Goal: Information Seeking & Learning: Learn about a topic

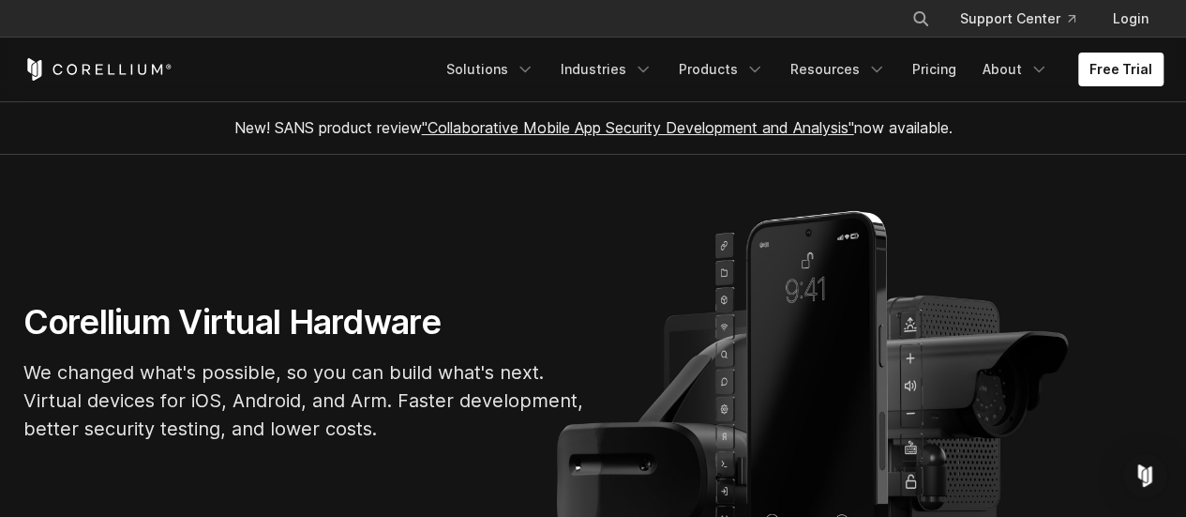
click at [171, 72] on div "Free Trial" at bounding box center [229, 69] width 412 height 23
drag, startPoint x: 118, startPoint y: 74, endPoint x: 318, endPoint y: 59, distance: 200.3
click at [318, 53] on div "Free Trial Solutions IoT" at bounding box center [593, 70] width 1140 height 64
click at [1011, 61] on link "About" at bounding box center [1016, 70] width 88 height 34
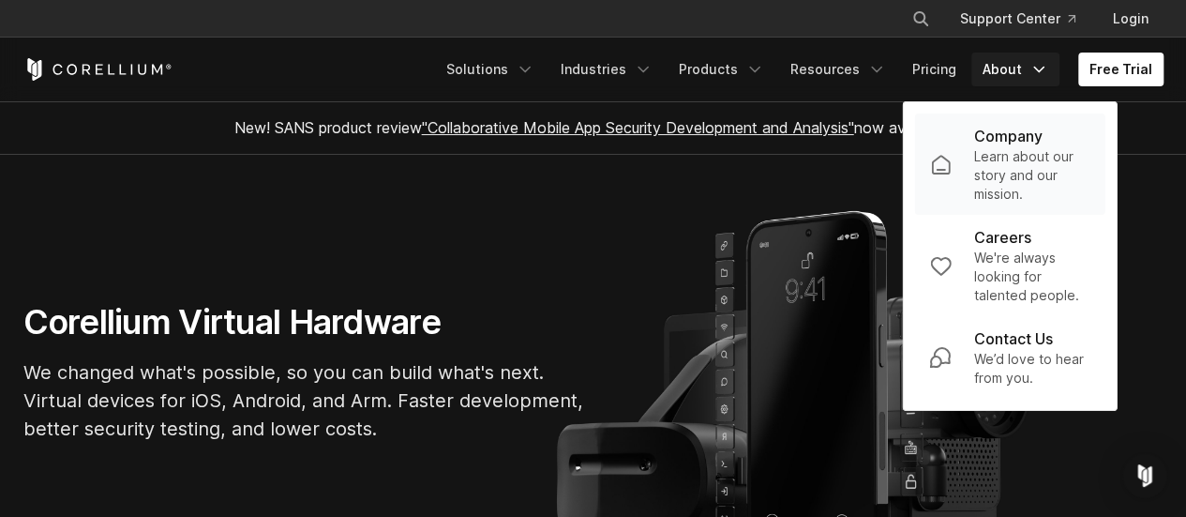
click at [1019, 155] on p "Learn about our story and our mission." at bounding box center [1032, 175] width 116 height 56
